Goal: Use online tool/utility: Utilize a website feature to perform a specific function

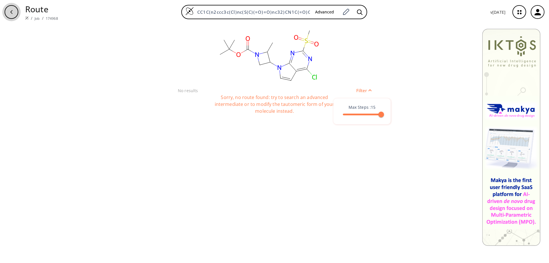
click at [11, 11] on icon "button" at bounding box center [11, 12] width 5 height 5
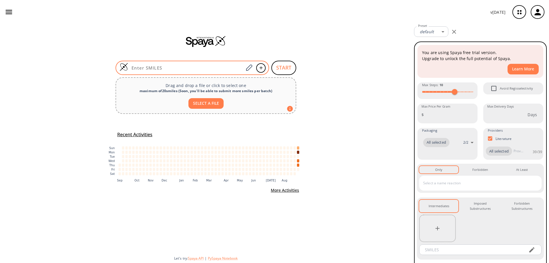
click at [170, 65] on div at bounding box center [193, 68] width 154 height 14
paste input "2385252-02-6"
type input "2385252-02-6"
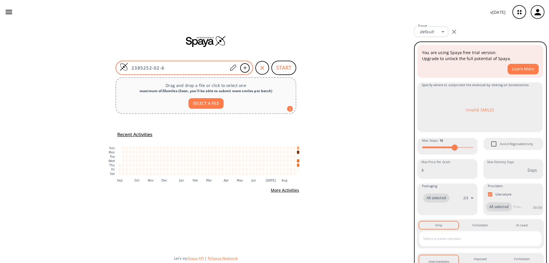
drag, startPoint x: 170, startPoint y: 68, endPoint x: 133, endPoint y: 69, distance: 37.2
click at [133, 69] on input "2385252-02-6" at bounding box center [178, 68] width 100 height 6
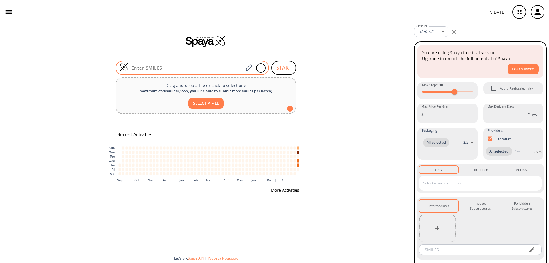
paste input "N#CC1=C(I)C(Br)=CC=C1S(=O)(N(C)CC(C=C2C)=CC=C2C)=O"
type input "N#CC1=C(I)C(Br)=CC=C1S(=O)(N(C)CC(C=C2C)=CC=C2C)=O"
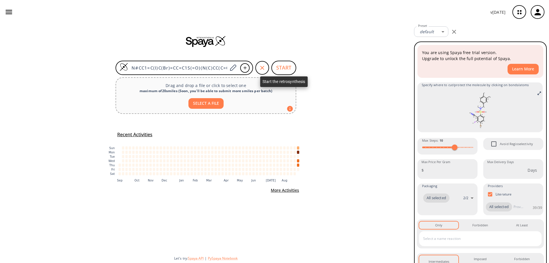
click at [282, 65] on button "START" at bounding box center [283, 68] width 25 height 14
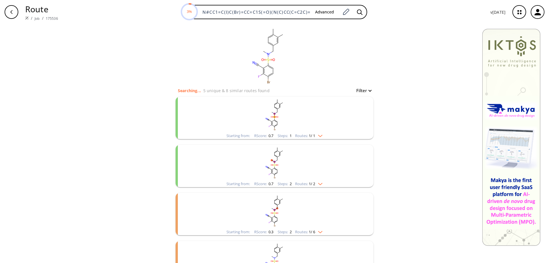
click at [276, 112] on ellipse "clusters" at bounding box center [277, 112] width 2 height 2
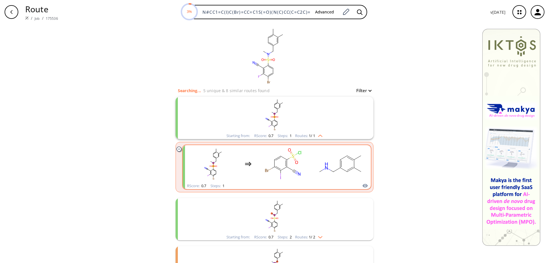
click at [289, 161] on rect "clusters" at bounding box center [282, 164] width 51 height 36
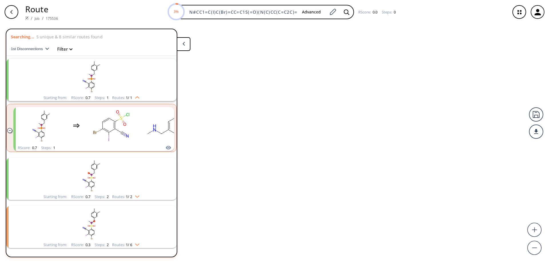
scroll to position [13, 0]
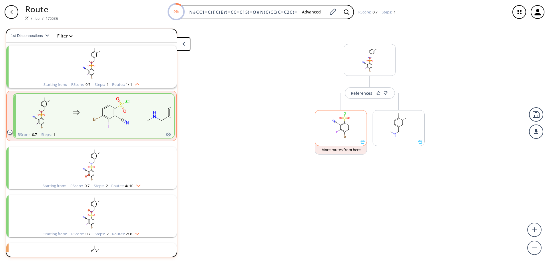
click at [363, 142] on icon at bounding box center [363, 142] width 4 height 4
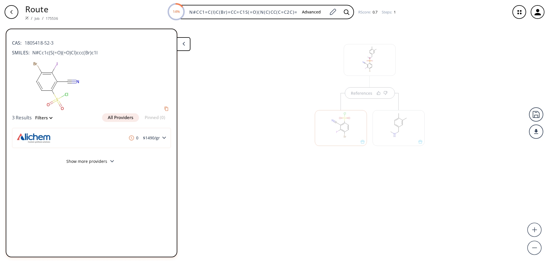
click at [120, 120] on button "All Providers" at bounding box center [120, 117] width 37 height 9
click at [12, 12] on icon "button" at bounding box center [11, 12] width 5 height 5
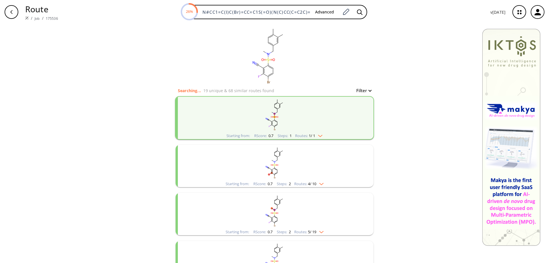
click at [277, 168] on rect "clusters" at bounding box center [274, 163] width 149 height 36
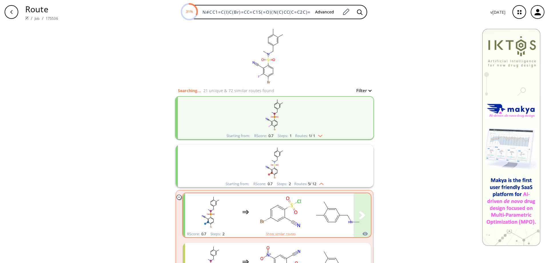
click at [320, 212] on rect "clusters" at bounding box center [337, 212] width 51 height 36
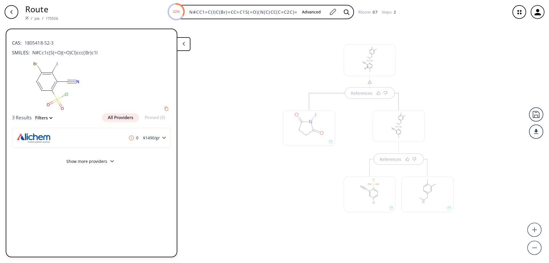
click at [465, 131] on div "References References" at bounding box center [274, 141] width 549 height 234
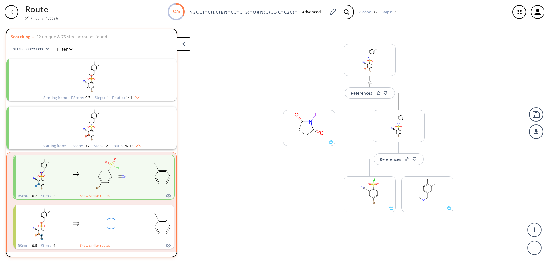
scroll to position [61, 0]
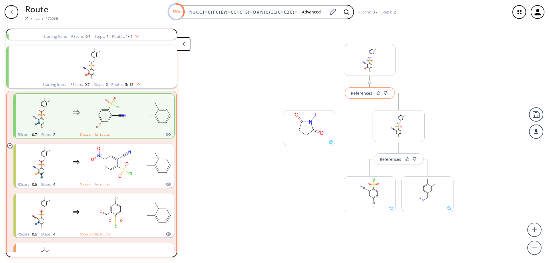
click at [363, 93] on div "References" at bounding box center [361, 93] width 21 height 4
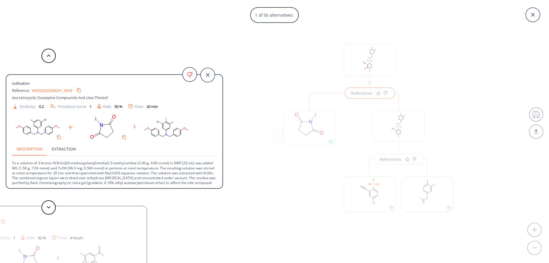
click at [270, 68] on div "1 of 50 alternatives: Iodination Reference: WO2023225302A1_0010 Aza-tetracyclic…" at bounding box center [274, 131] width 549 height 263
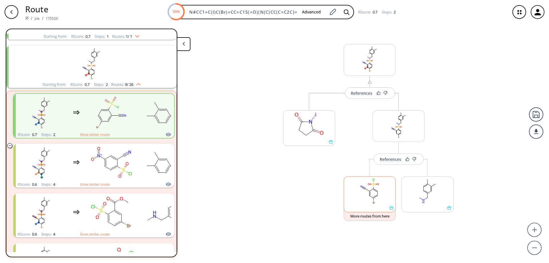
click at [392, 209] on icon at bounding box center [391, 208] width 4 height 4
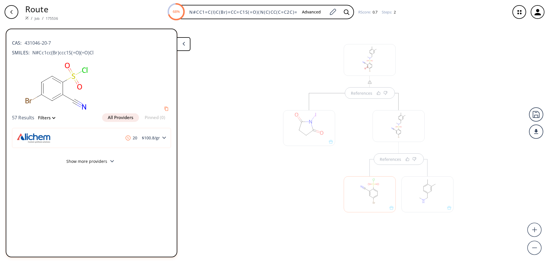
click at [184, 42] on polygon at bounding box center [183, 44] width 2 height 4
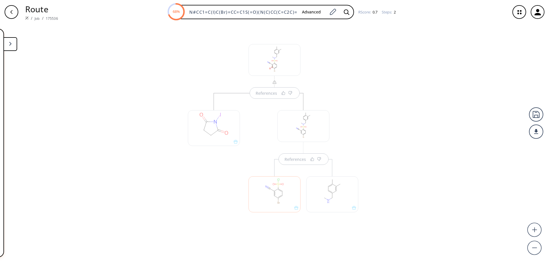
click at [9, 41] on button at bounding box center [10, 44] width 14 height 14
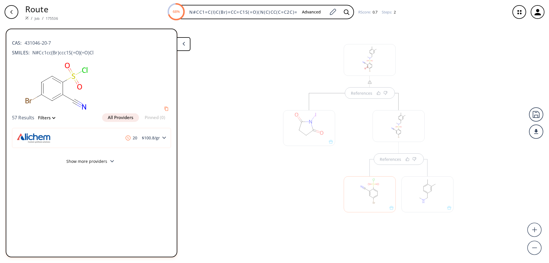
click at [237, 76] on div "References References" at bounding box center [274, 141] width 549 height 234
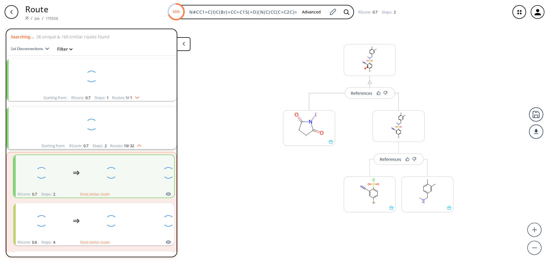
scroll to position [61, 0]
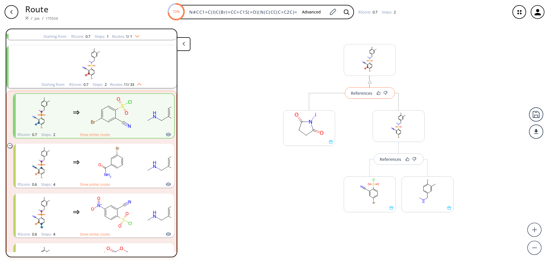
click at [359, 98] on button "References" at bounding box center [370, 92] width 50 height 11
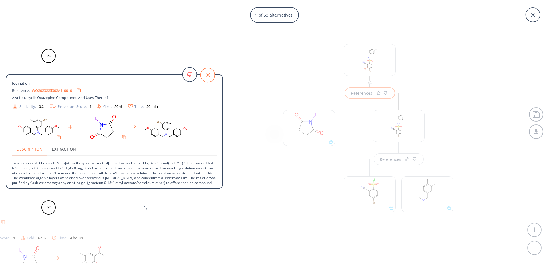
click at [209, 75] on icon at bounding box center [207, 75] width 14 height 14
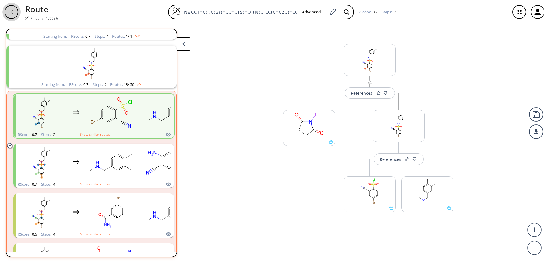
click at [12, 11] on icon "button" at bounding box center [11, 12] width 2 height 4
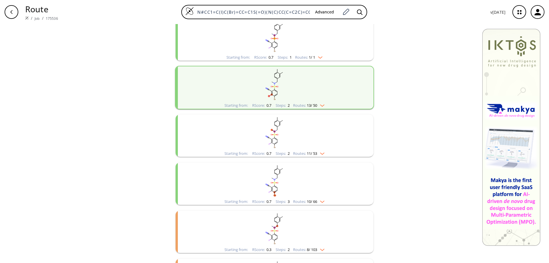
scroll to position [114, 0]
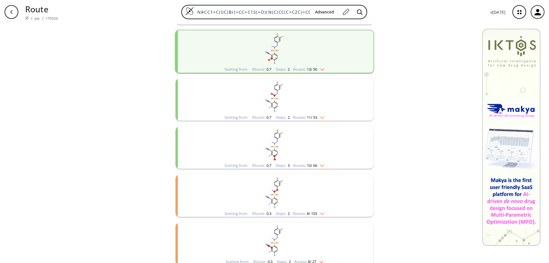
click at [269, 148] on rect "clusters" at bounding box center [274, 144] width 149 height 36
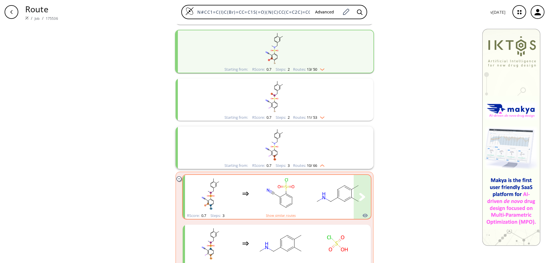
click at [286, 189] on icon "clusters" at bounding box center [286, 189] width 0 height 3
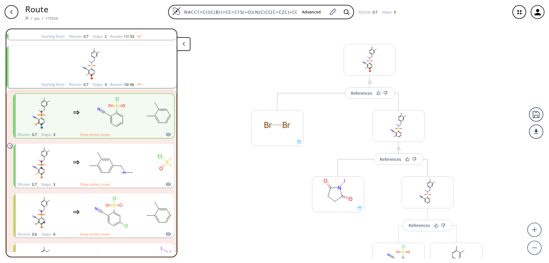
click at [14, 15] on div "button" at bounding box center [12, 12] width 14 height 14
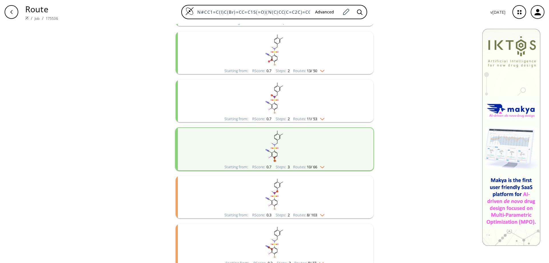
scroll to position [119, 0]
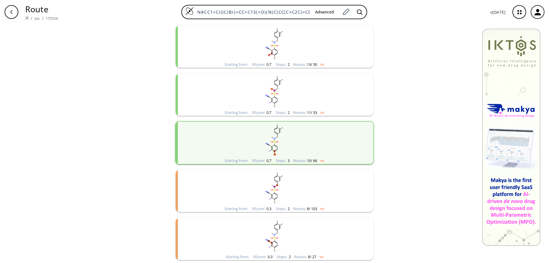
click at [276, 142] on icon "clusters" at bounding box center [276, 142] width 1 height 0
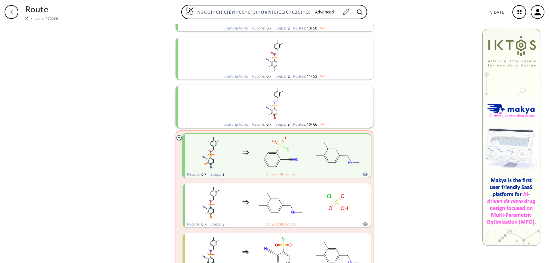
scroll to position [148, 0]
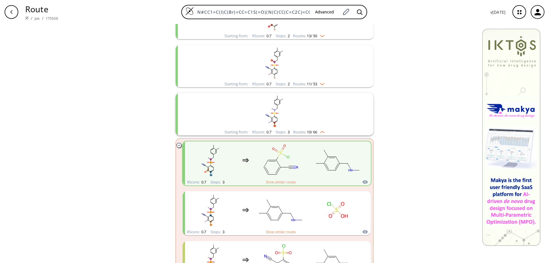
click at [176, 145] on icon "clusters" at bounding box center [178, 145] width 5 height 5
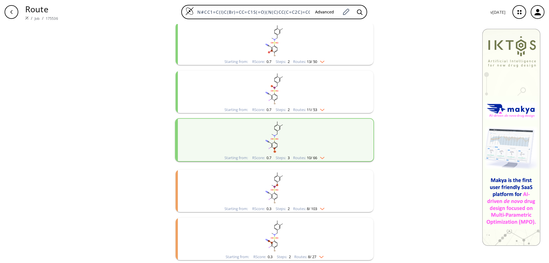
scroll to position [119, 0]
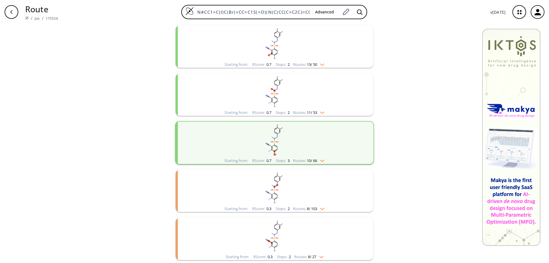
click at [273, 238] on icon "clusters" at bounding box center [273, 238] width 1 height 0
click at [271, 185] on rect "clusters" at bounding box center [274, 188] width 149 height 36
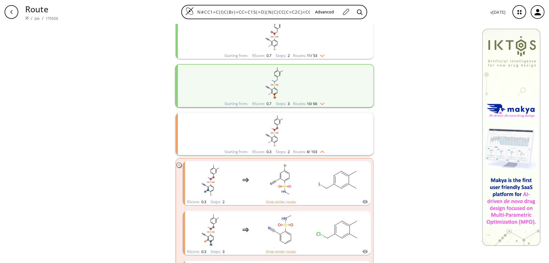
scroll to position [176, 0]
click at [312, 178] on rect "clusters" at bounding box center [337, 180] width 51 height 36
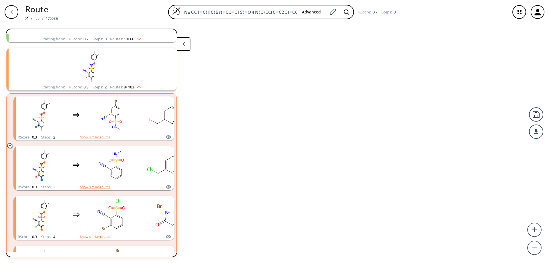
scroll to position [205, 0]
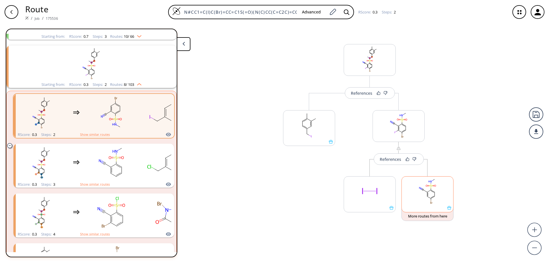
click at [450, 211] on div at bounding box center [427, 194] width 52 height 36
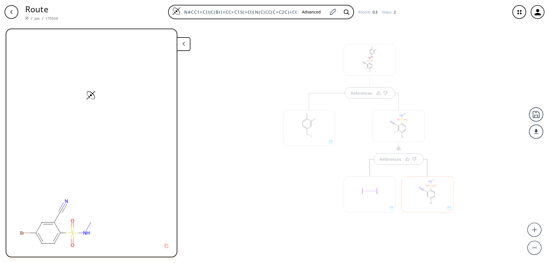
scroll to position [0, 0]
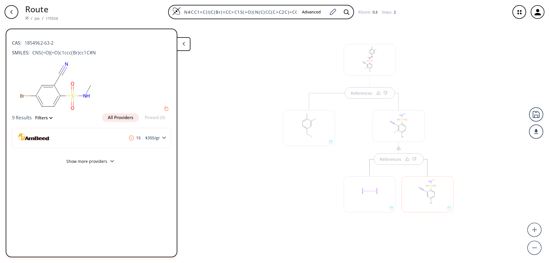
click at [514, 133] on div "References References" at bounding box center [274, 141] width 549 height 234
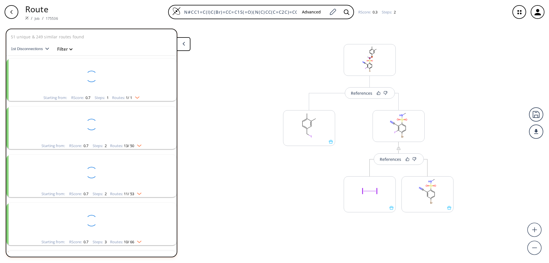
scroll to position [96, 0]
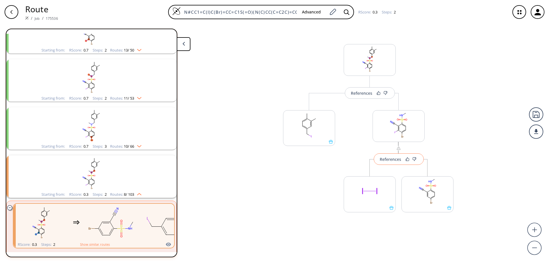
click at [391, 160] on div "References" at bounding box center [390, 159] width 21 height 4
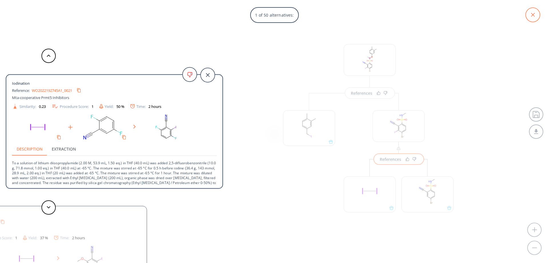
click at [534, 16] on icon at bounding box center [533, 15] width 4 height 4
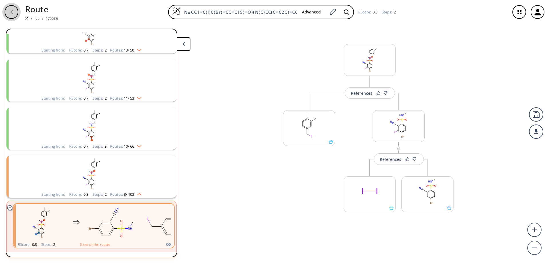
click at [12, 12] on icon "button" at bounding box center [11, 12] width 5 height 5
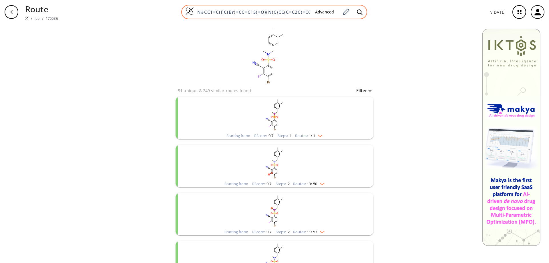
click at [310, 11] on input "N#CC1=C(I)C(Br)=CC=C1S(=O)(N(C)CC(C=C2C)=CC=C2C)=O" at bounding box center [252, 12] width 117 height 6
click at [344, 10] on icon at bounding box center [346, 11] width 8 height 7
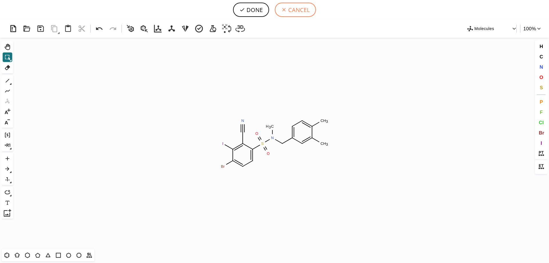
click at [296, 9] on button "CANCEL" at bounding box center [295, 10] width 41 height 14
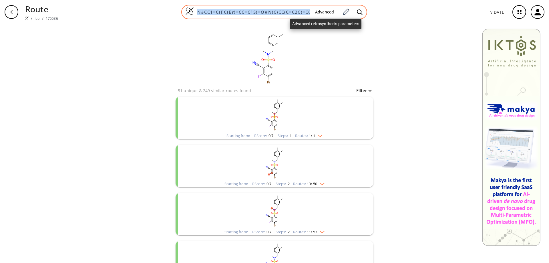
scroll to position [0, 5]
drag, startPoint x: 311, startPoint y: 10, endPoint x: 216, endPoint y: 9, distance: 95.0
click at [216, 9] on div "N#CC1=C(I)C(Br)=CC=C1S(=O)(N(C)CC(C=C2C)=CC=C2C)=O Advanced" at bounding box center [274, 12] width 186 height 14
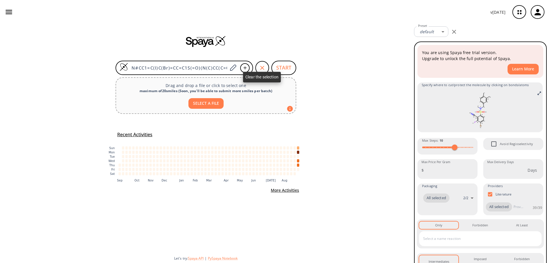
click at [257, 66] on div "button" at bounding box center [262, 68] width 14 height 14
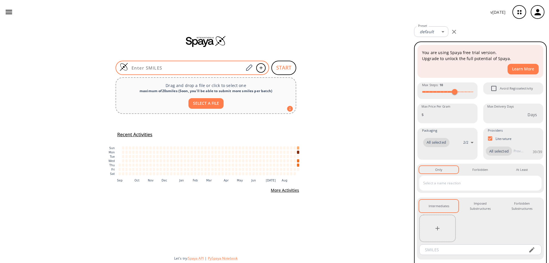
click at [215, 67] on input at bounding box center [186, 68] width 116 height 6
paste input "N#CC1=C(I)C(Br)=CC=C1S(=O)(N(C)CC(C=C2C)=CC=C2C)=O"
type input "N#CC1=C(I)C(Br)=CC=C1S(=O)(N(C)CC(C=C2C)=CC=C2C)=O"
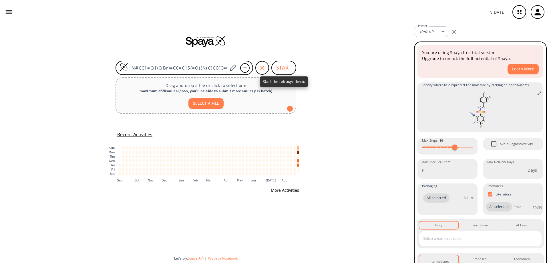
click at [283, 68] on button "START" at bounding box center [283, 68] width 25 height 14
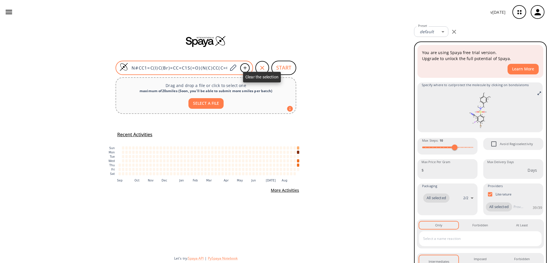
drag, startPoint x: 263, startPoint y: 67, endPoint x: 223, endPoint y: 65, distance: 40.1
click at [263, 67] on icon "button" at bounding box center [262, 68] width 4 height 4
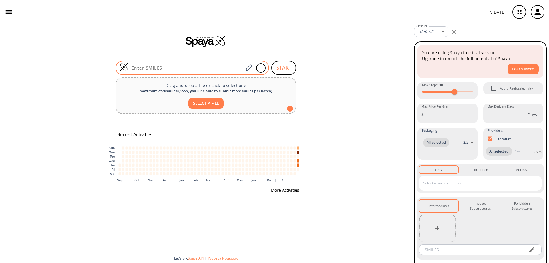
click at [196, 71] on div at bounding box center [193, 68] width 154 height 14
paste input "N#CC1=C(I)C(Br)=CC=C1S(=O)(Cl)=O"
type input "N#CC1=C(I)C(Br)=CC=C1S(=O)(Cl)=O"
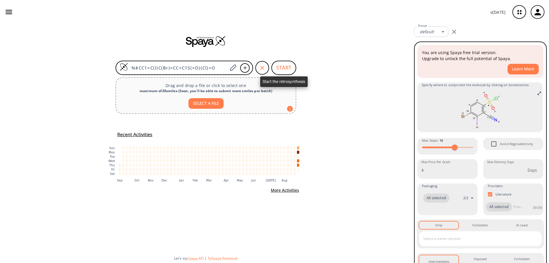
click at [281, 68] on button "START" at bounding box center [283, 68] width 25 height 14
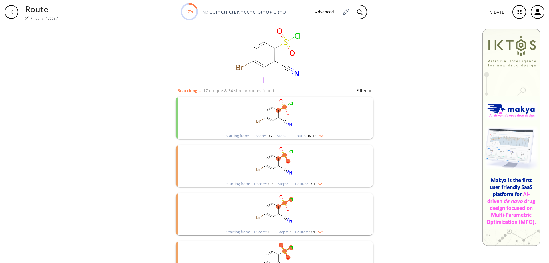
click at [268, 116] on rect "clusters" at bounding box center [274, 115] width 149 height 36
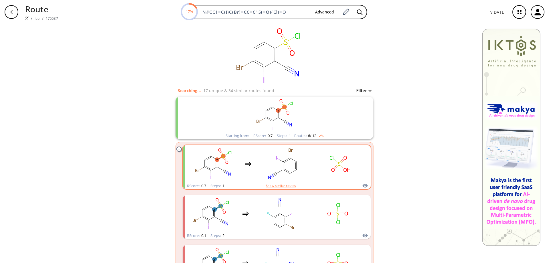
click at [288, 162] on rect "clusters" at bounding box center [282, 164] width 51 height 36
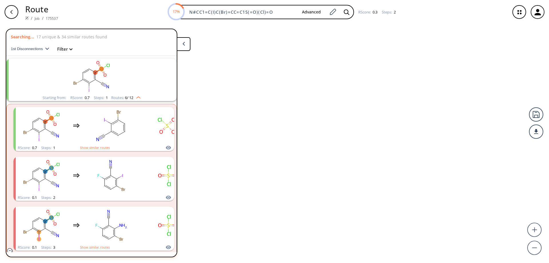
scroll to position [13, 0]
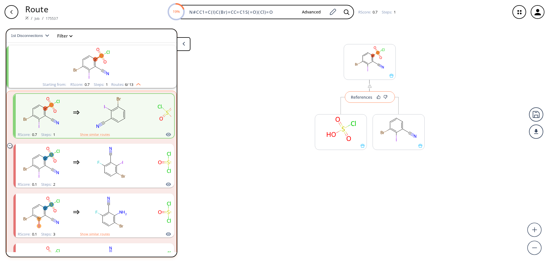
click at [364, 101] on button "References" at bounding box center [370, 96] width 50 height 11
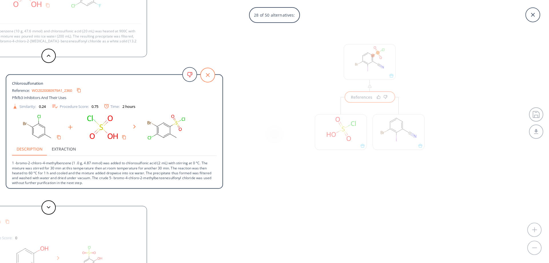
click at [213, 74] on icon at bounding box center [207, 75] width 14 height 14
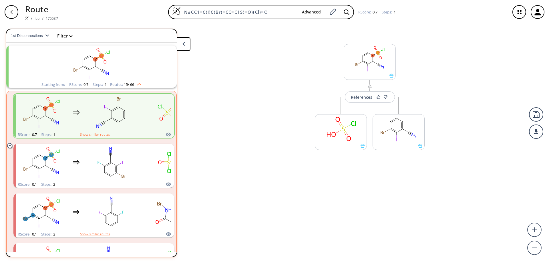
click at [13, 12] on icon "button" at bounding box center [11, 12] width 5 height 5
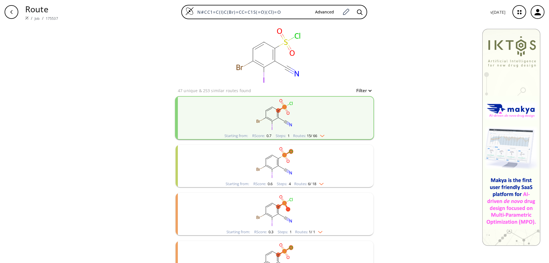
click at [271, 167] on rect "clusters" at bounding box center [274, 163] width 149 height 36
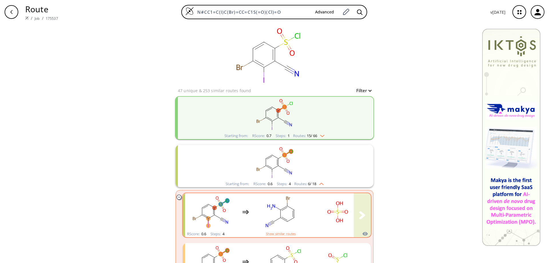
click at [285, 207] on ellipse "clusters" at bounding box center [287, 206] width 5 height 5
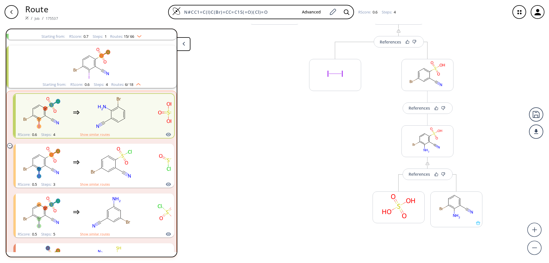
scroll to position [118, 0]
click at [420, 179] on div "References" at bounding box center [419, 177] width 21 height 4
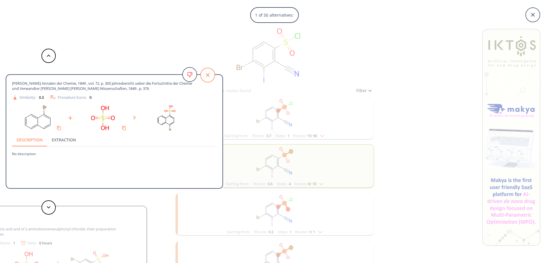
click at [206, 74] on icon at bounding box center [207, 75] width 14 height 14
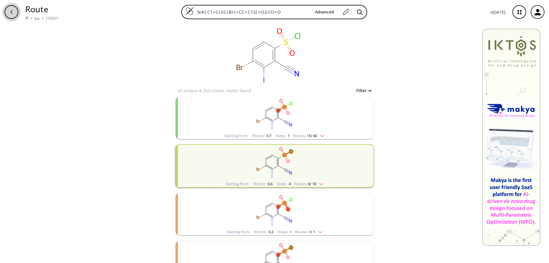
click at [13, 11] on icon "button" at bounding box center [11, 12] width 5 height 5
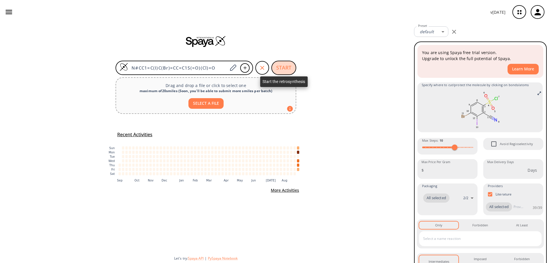
click at [282, 67] on button "START" at bounding box center [283, 68] width 25 height 14
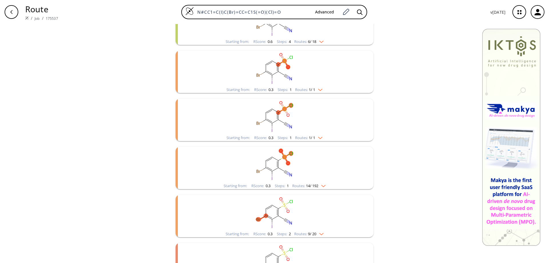
scroll to position [167, 0]
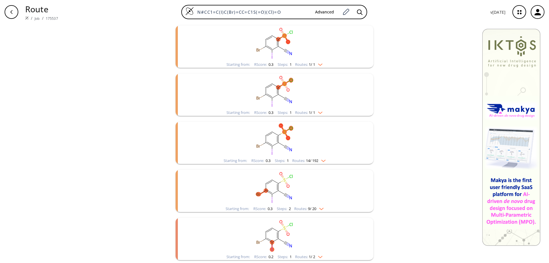
click at [276, 232] on ellipse "clusters" at bounding box center [278, 231] width 4 height 4
click at [275, 227] on rect "clusters" at bounding box center [274, 236] width 149 height 36
click at [276, 190] on ellipse "clusters" at bounding box center [278, 190] width 4 height 4
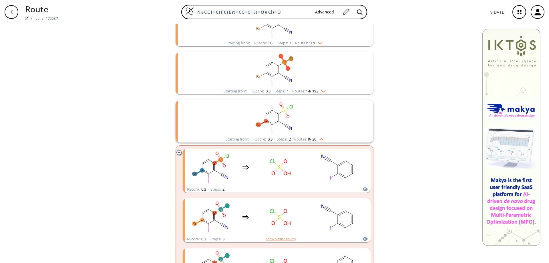
scroll to position [253, 0]
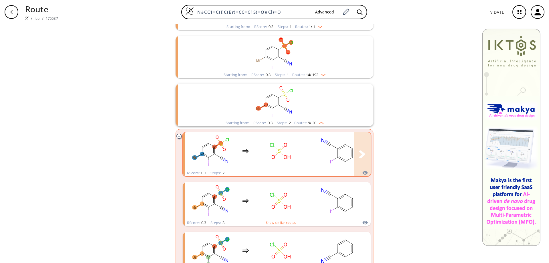
click at [344, 152] on rect "clusters" at bounding box center [337, 151] width 51 height 36
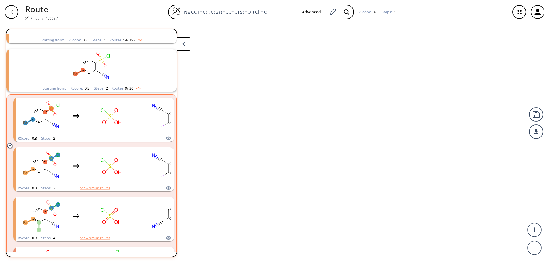
scroll to position [253, 0]
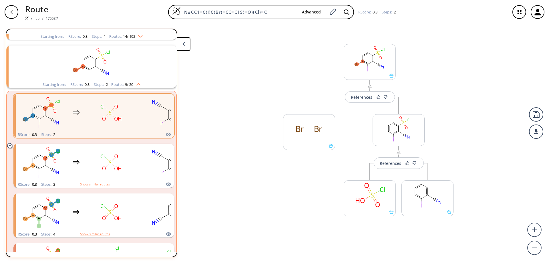
click at [14, 10] on div "button" at bounding box center [12, 12] width 14 height 14
